Goal: Information Seeking & Learning: Find specific fact

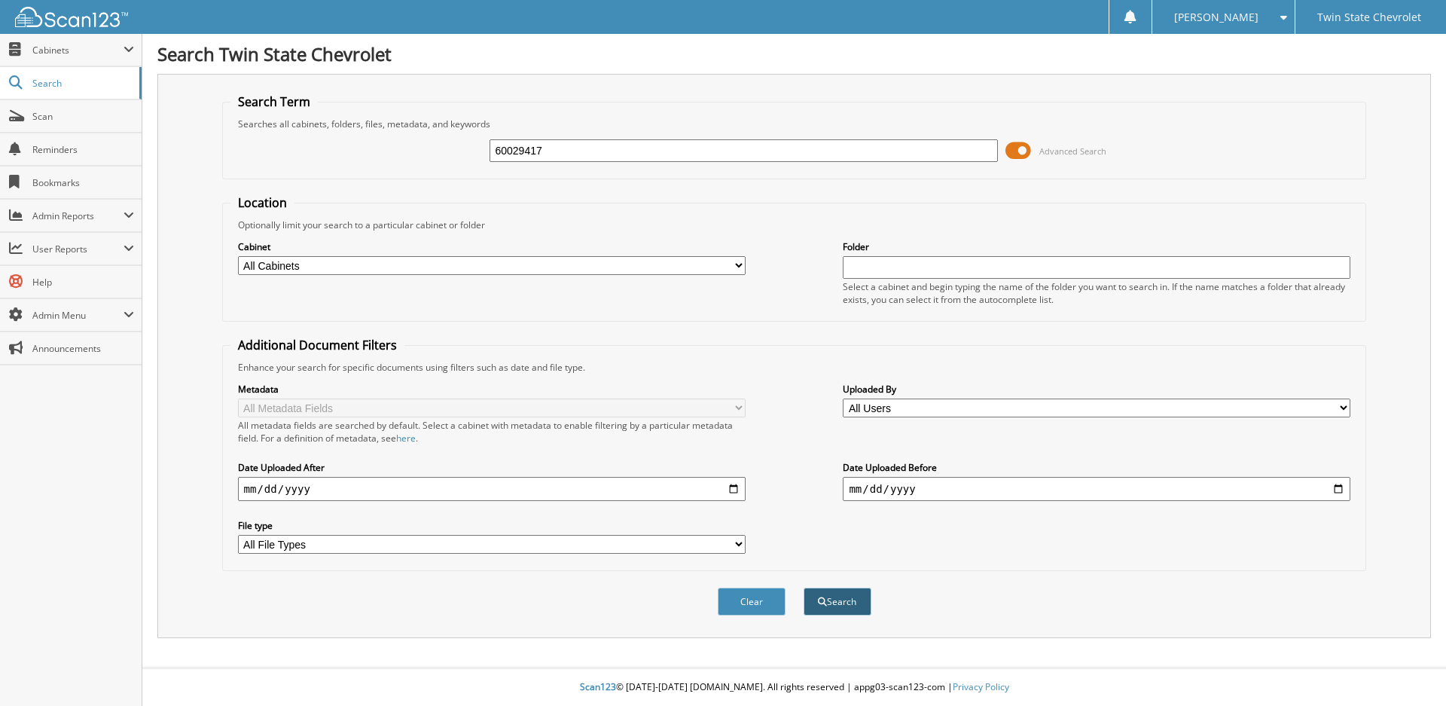
type input "60029417"
click at [841, 604] on button "Search" at bounding box center [837, 601] width 68 height 28
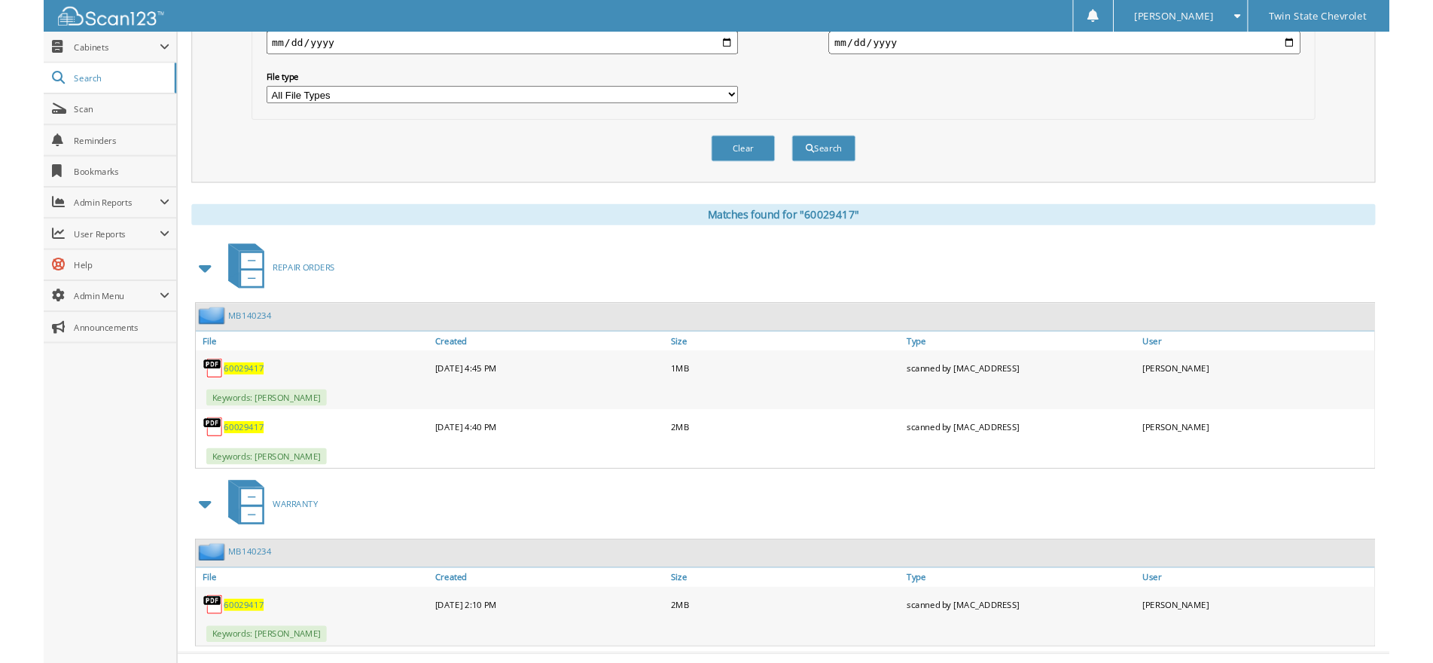
scroll to position [471, 0]
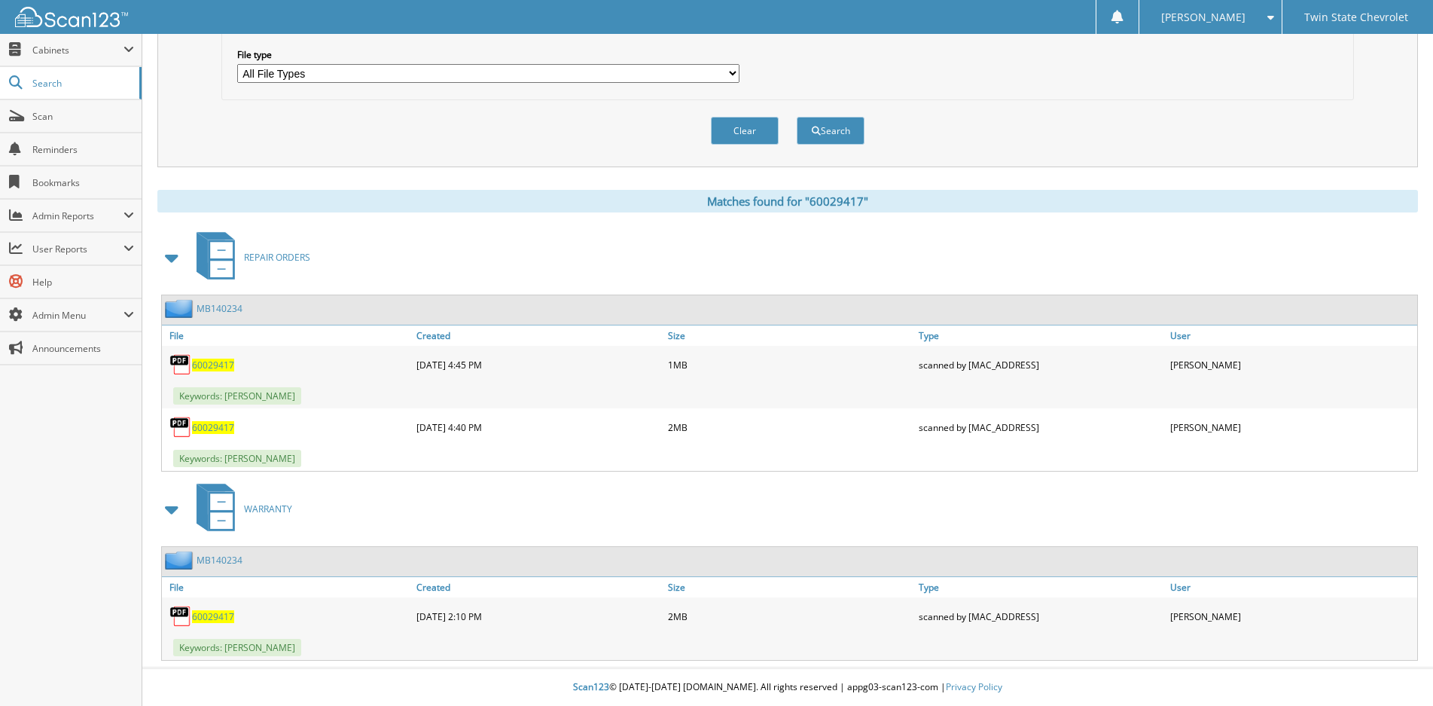
click at [212, 368] on span "60029417" at bounding box center [213, 364] width 42 height 13
